Goal: Task Accomplishment & Management: Use online tool/utility

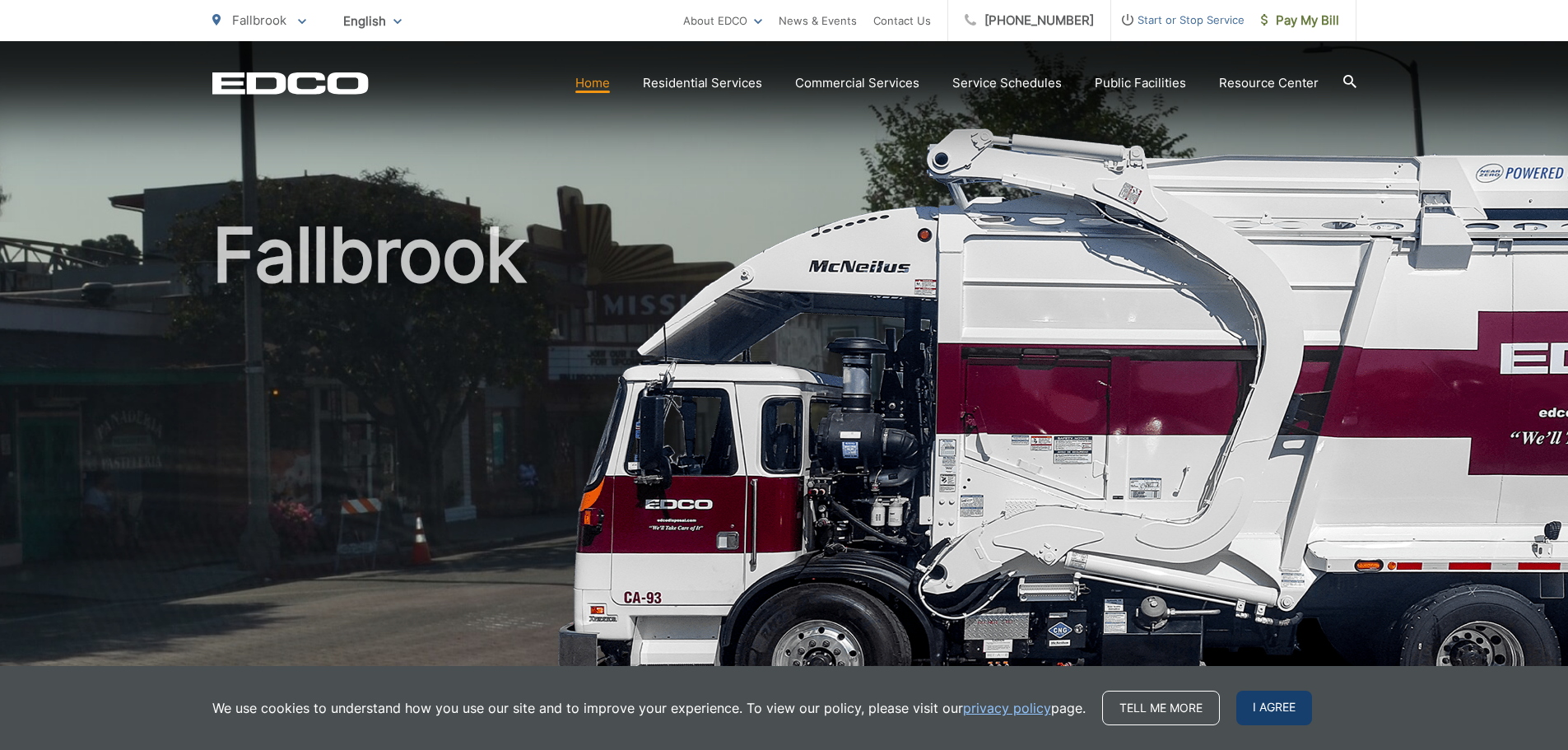
click at [1278, 715] on span "I agree" at bounding box center [1274, 708] width 76 height 35
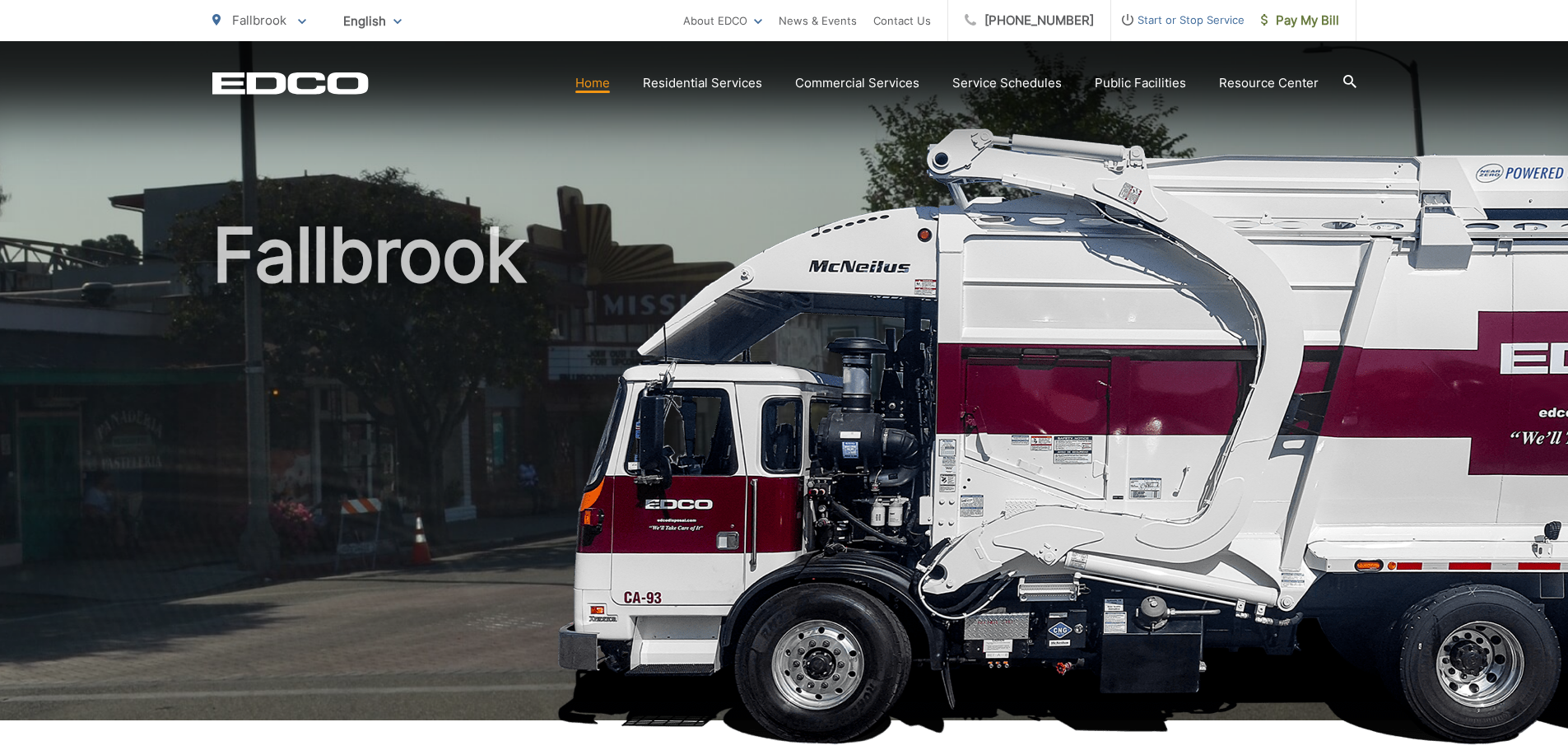
click at [303, 277] on h1 "Fallbrook" at bounding box center [784, 475] width 1144 height 522
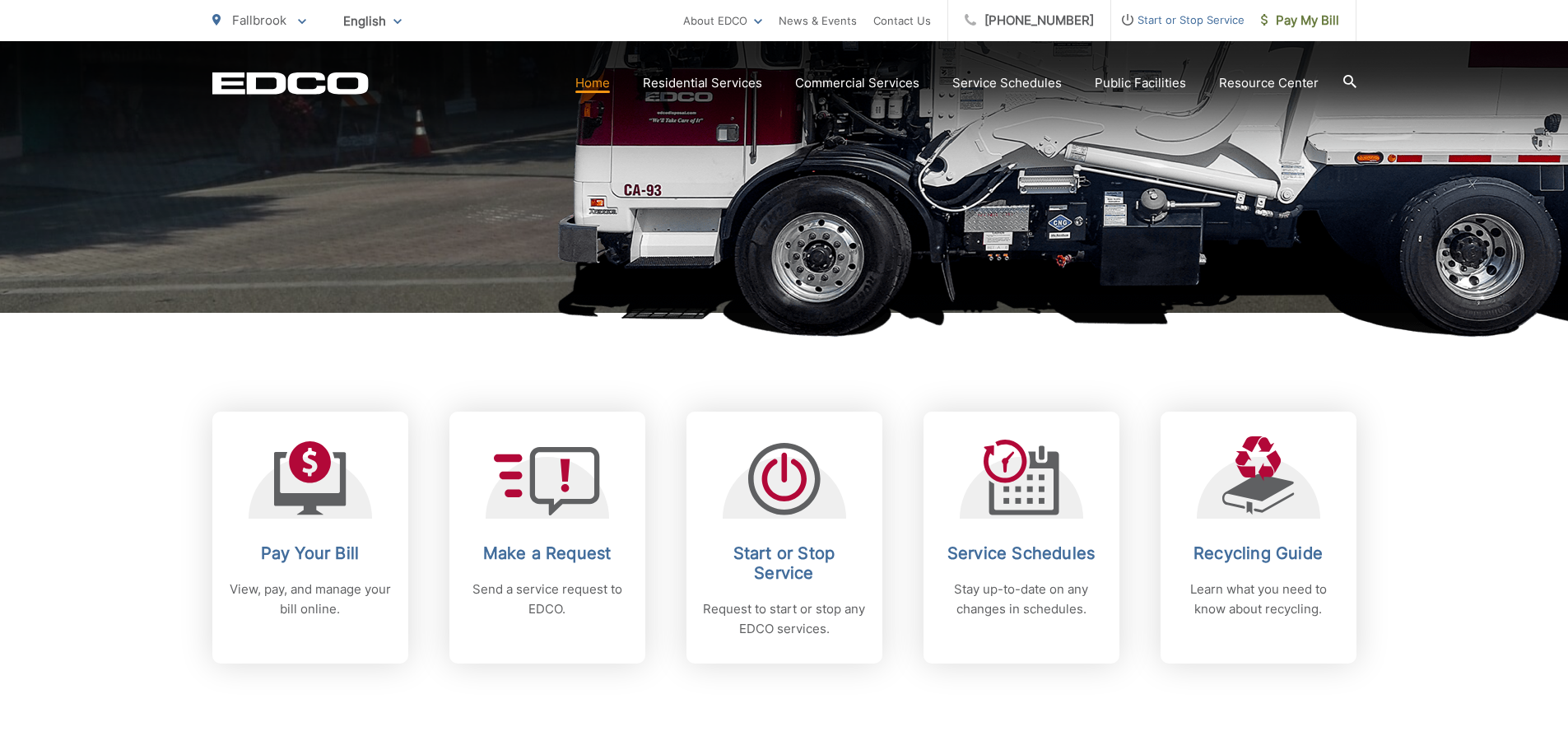
scroll to position [494, 0]
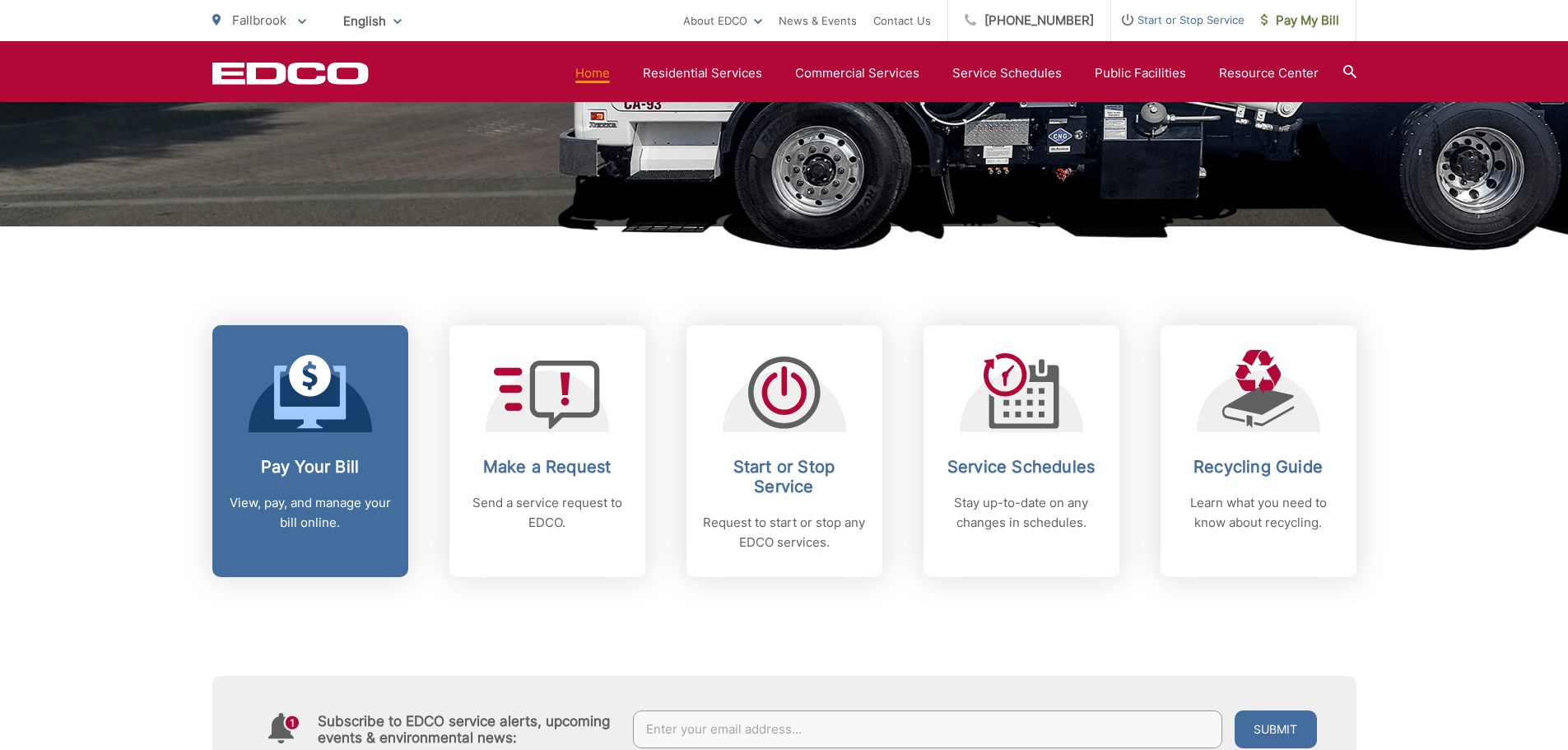
click at [284, 417] on icon at bounding box center [310, 396] width 72 height 62
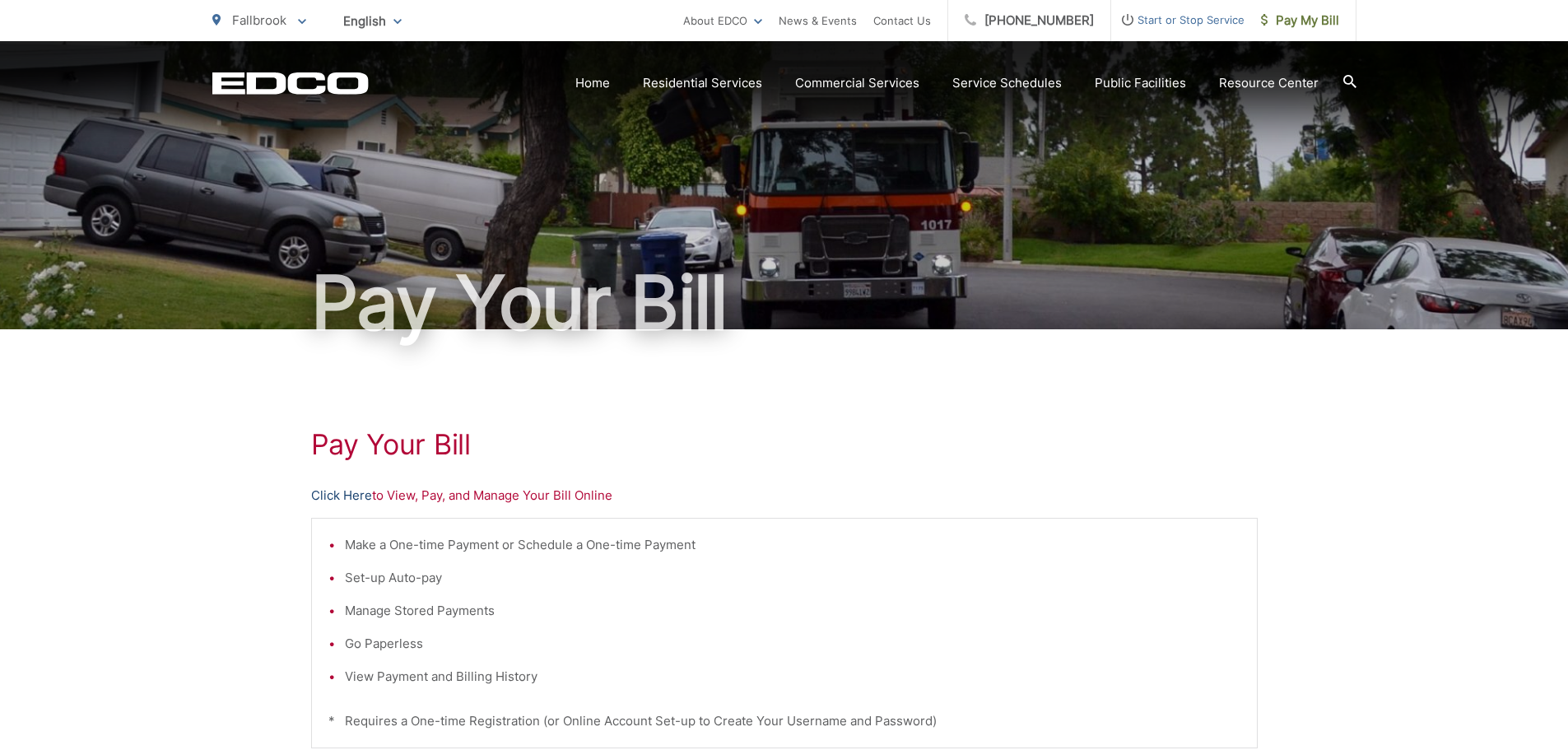
click at [334, 486] on link "Click Here" at bounding box center [341, 495] width 61 height 20
